Goal: Task Accomplishment & Management: Manage account settings

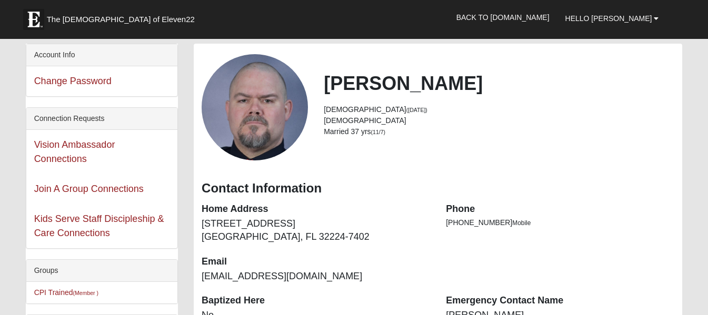
scroll to position [152, 0]
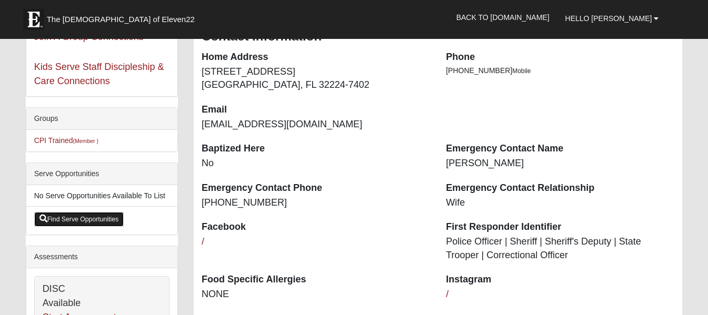
click at [98, 219] on link "Find Serve Opportunities" at bounding box center [79, 219] width 90 height 15
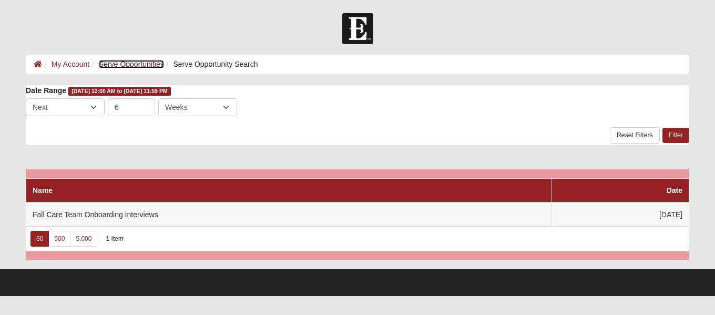
click at [132, 63] on link "Serve Opportunities" at bounding box center [131, 64] width 65 height 8
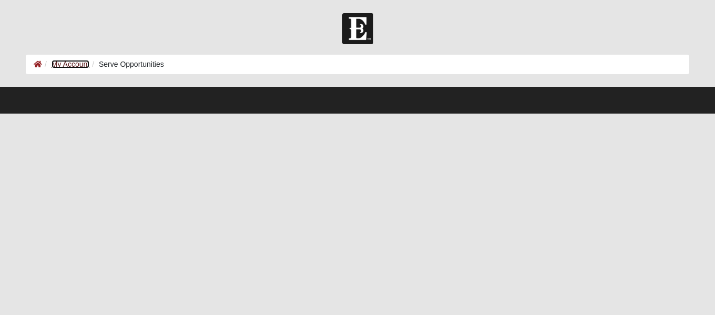
click at [79, 63] on link "My Account" at bounding box center [71, 64] width 38 height 8
